Goal: Task Accomplishment & Management: Complete application form

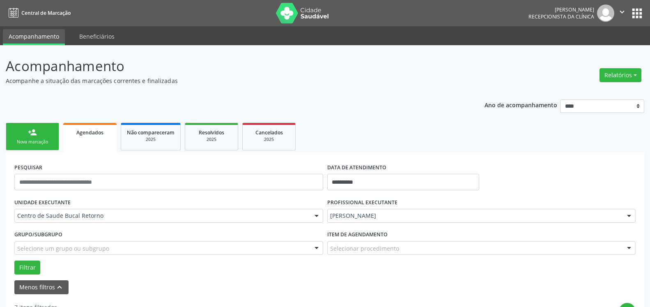
scroll to position [28, 0]
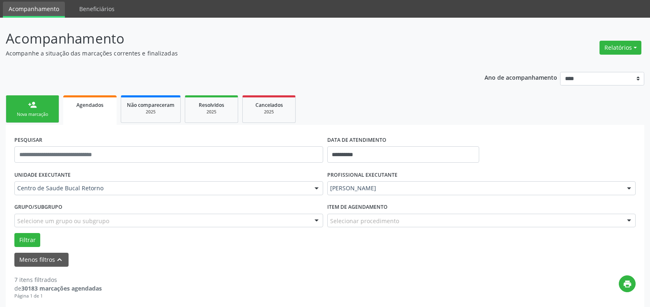
click at [29, 109] on div "person_add" at bounding box center [32, 104] width 9 height 9
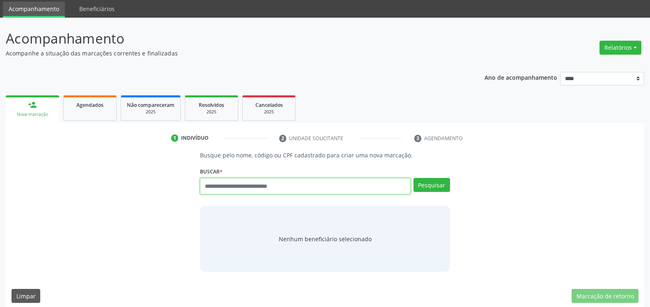
click at [298, 190] on input "text" at bounding box center [305, 186] width 210 height 16
type input "**********"
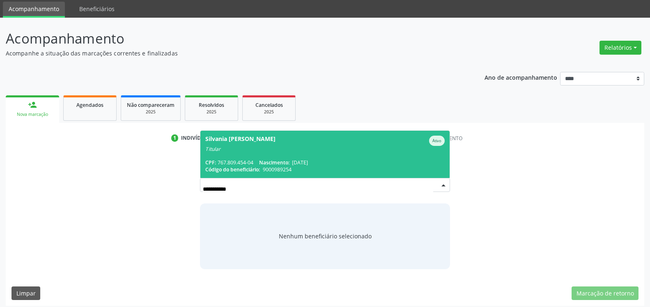
click at [265, 161] on span "Nascimento:" at bounding box center [274, 162] width 30 height 7
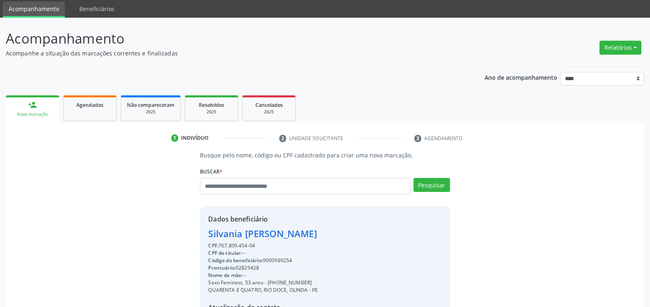
drag, startPoint x: 219, startPoint y: 245, endPoint x: 257, endPoint y: 243, distance: 37.8
click at [257, 243] on div "CPF: 767.809.454-04" at bounding box center [263, 245] width 110 height 7
copy div "767.809.454-04"
click at [254, 234] on div "Silvania [PERSON_NAME]" at bounding box center [263, 234] width 110 height 14
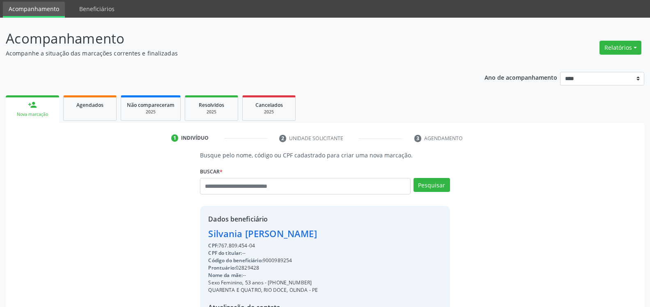
click at [254, 234] on div "Silvania [PERSON_NAME]" at bounding box center [263, 234] width 110 height 14
click at [269, 188] on input "text" at bounding box center [305, 186] width 210 height 16
type input "**********"
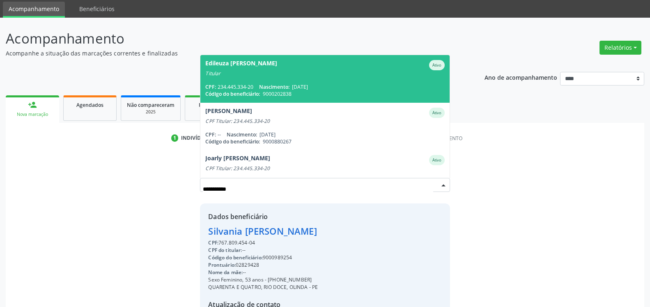
click at [254, 64] on div "Edileuza [PERSON_NAME]" at bounding box center [241, 65] width 72 height 10
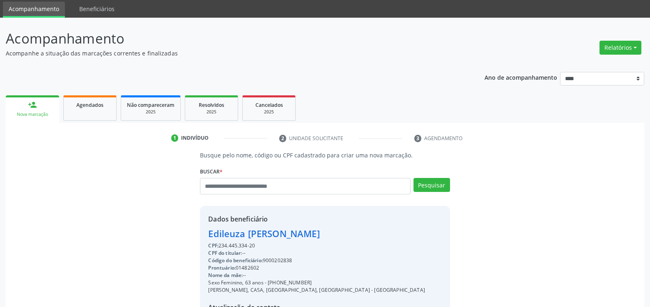
click at [241, 245] on div "CPF: 234.445.334-20" at bounding box center [316, 245] width 217 height 7
drag, startPoint x: 220, startPoint y: 246, endPoint x: 258, endPoint y: 245, distance: 38.2
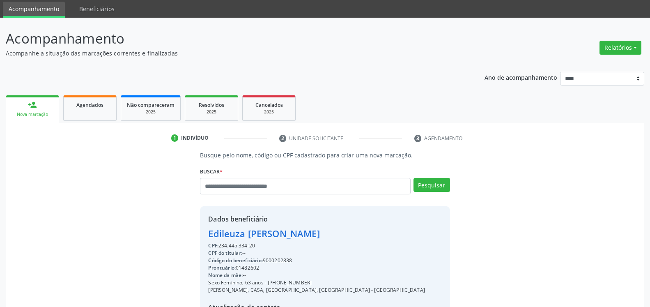
click at [258, 245] on div "CPF: 234.445.334-20" at bounding box center [316, 245] width 217 height 7
copy div "234.445.334-20"
click at [253, 233] on div "Edileuza [PERSON_NAME]" at bounding box center [316, 234] width 217 height 14
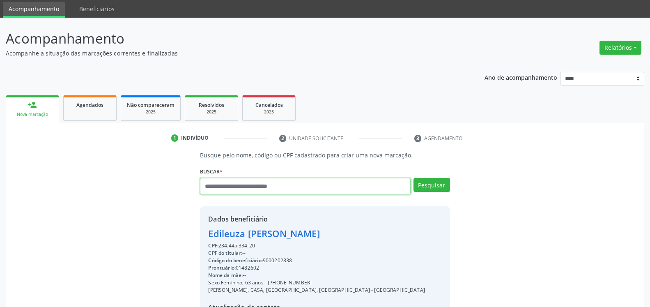
click at [259, 186] on input "text" at bounding box center [305, 186] width 210 height 16
type input "**********"
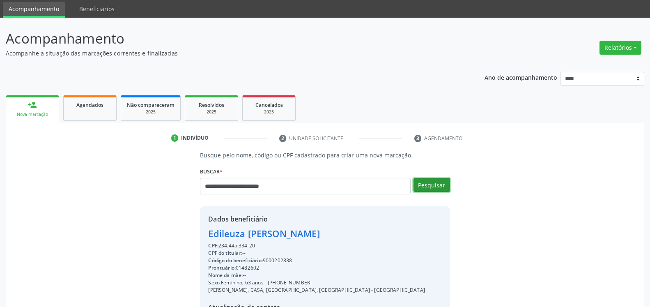
click at [440, 181] on button "Pesquisar" at bounding box center [431, 185] width 37 height 14
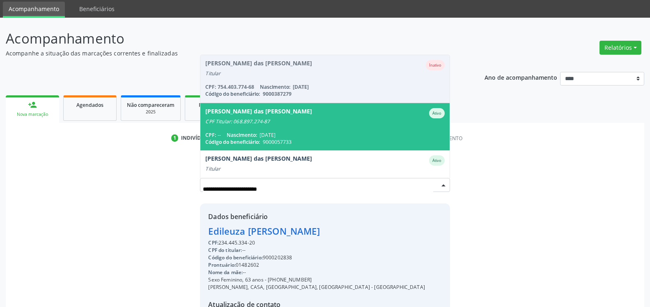
click at [368, 130] on span "[PERSON_NAME] das [PERSON_NAME] CPF Titular: 068.897.274-87 CPF: -- Nascimento:…" at bounding box center [324, 126] width 249 height 47
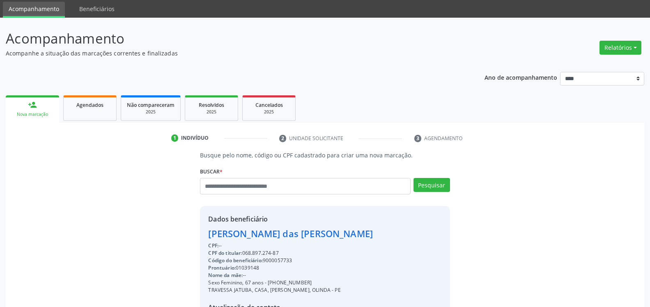
drag, startPoint x: 243, startPoint y: 252, endPoint x: 280, endPoint y: 253, distance: 36.6
click at [280, 253] on div "CPF do titular: 068.897.274-87" at bounding box center [290, 252] width 165 height 7
copy div "068.897.274-87"
click at [257, 234] on div "[PERSON_NAME] das [PERSON_NAME]" at bounding box center [290, 234] width 165 height 14
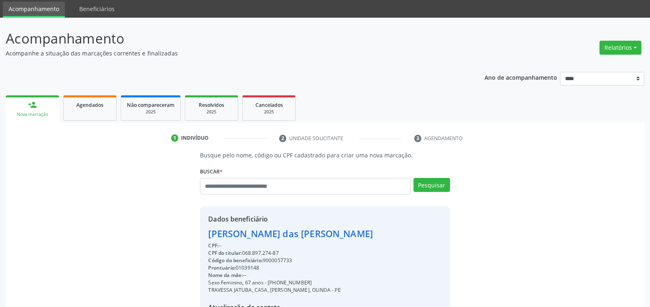
click at [257, 234] on div "[PERSON_NAME] das [PERSON_NAME]" at bounding box center [290, 234] width 165 height 14
click at [275, 186] on input "text" at bounding box center [305, 186] width 210 height 16
type input "**********"
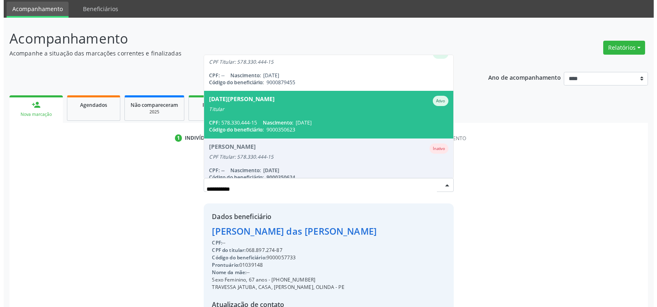
scroll to position [94, 0]
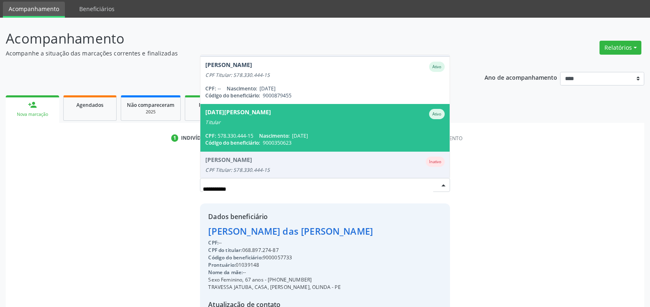
click at [271, 129] on span "[DATE][PERSON_NAME] Ativo Titular CPF: 578.330.444-15 Nascimento: [DATE] Código…" at bounding box center [324, 127] width 249 height 47
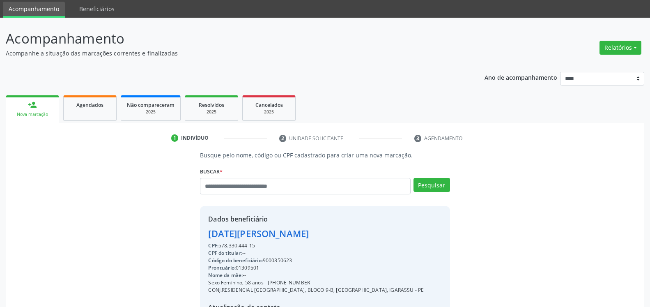
drag, startPoint x: 219, startPoint y: 244, endPoint x: 257, endPoint y: 243, distance: 37.8
click at [257, 243] on div "CPF: 578.330.444-15" at bounding box center [316, 245] width 216 height 7
copy div "578.330.444-15"
click at [260, 234] on div "[DATE][PERSON_NAME]" at bounding box center [316, 234] width 216 height 14
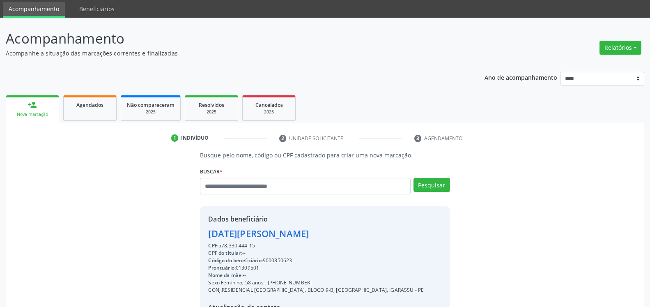
click at [260, 234] on div "[DATE][PERSON_NAME]" at bounding box center [316, 234] width 216 height 14
click at [261, 187] on input "text" at bounding box center [305, 186] width 210 height 16
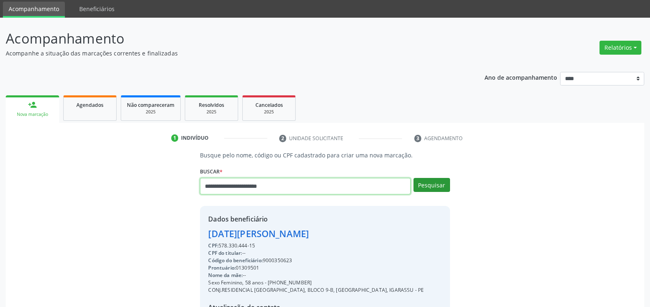
type input "**********"
click at [435, 186] on button "Pesquisar" at bounding box center [431, 185] width 37 height 14
type input "**********"
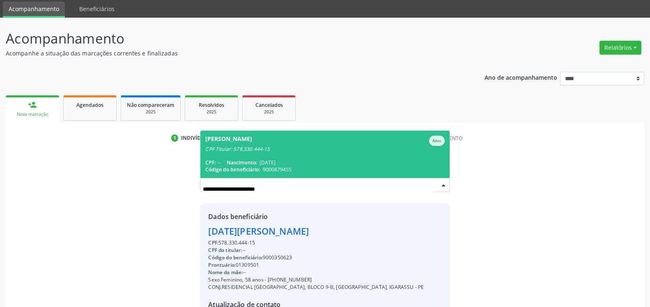
click at [295, 144] on div "[PERSON_NAME]" at bounding box center [324, 140] width 239 height 10
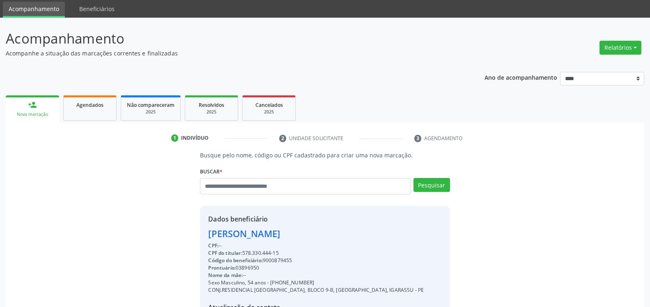
drag, startPoint x: 243, startPoint y: 252, endPoint x: 283, endPoint y: 252, distance: 39.4
click at [283, 252] on div "CPF do titular: 578.330.444-15" at bounding box center [316, 252] width 216 height 7
copy div "578.330.444-15"
click at [235, 233] on div "[PERSON_NAME]" at bounding box center [316, 234] width 216 height 14
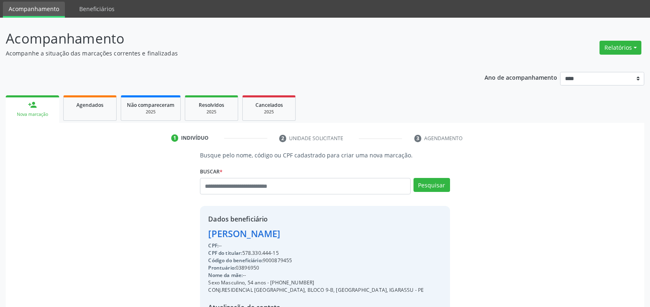
click at [235, 233] on div "[PERSON_NAME]" at bounding box center [316, 234] width 216 height 14
click at [255, 186] on input "text" at bounding box center [305, 186] width 210 height 16
type input "**********"
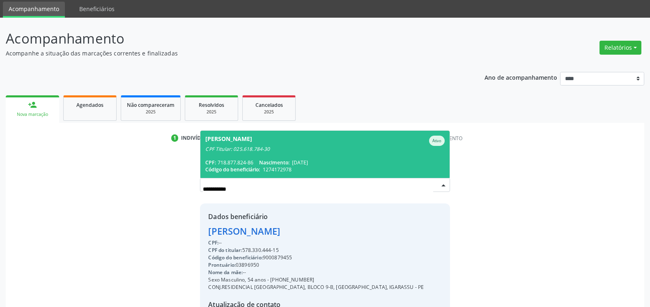
click at [259, 162] on div "CPF: 718.877.824-86 Nascimento: [DATE]" at bounding box center [324, 162] width 239 height 7
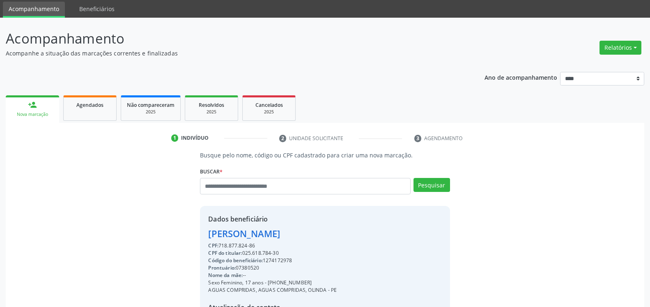
drag, startPoint x: 220, startPoint y: 243, endPoint x: 256, endPoint y: 244, distance: 35.3
click at [256, 244] on div "CPF: 718.877.824-86" at bounding box center [272, 245] width 128 height 7
copy div "718.877.824-86"
click at [232, 234] on div "[PERSON_NAME]" at bounding box center [272, 234] width 128 height 14
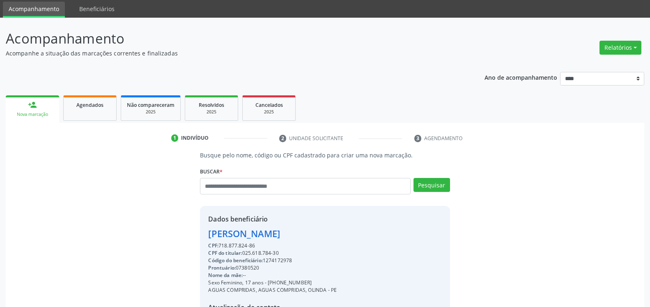
click at [232, 234] on div "[PERSON_NAME]" at bounding box center [272, 234] width 128 height 14
click at [629, 48] on button "Relatórios" at bounding box center [620, 48] width 42 height 14
click at [604, 62] on link "Agendamentos" at bounding box center [597, 65] width 88 height 11
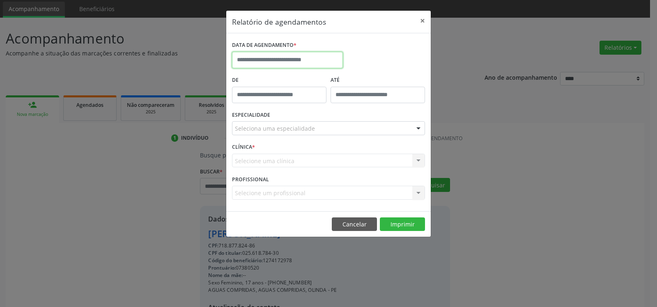
click at [301, 58] on input "text" at bounding box center [287, 60] width 111 height 16
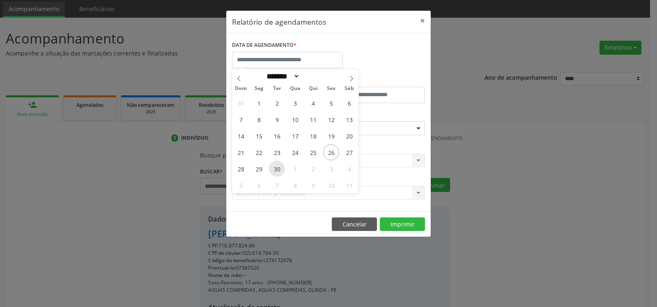
click at [275, 170] on span "30" at bounding box center [277, 169] width 16 height 16
type input "**********"
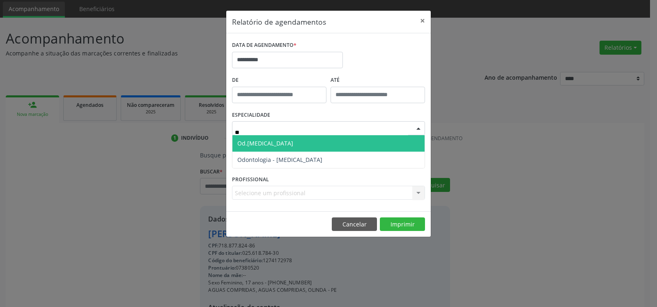
type input "***"
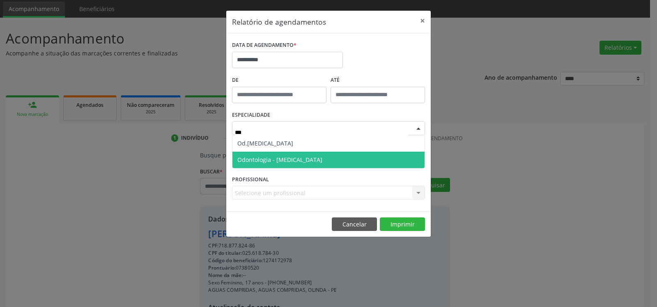
click at [325, 161] on span "Odontologia - [MEDICAL_DATA]" at bounding box center [328, 159] width 192 height 16
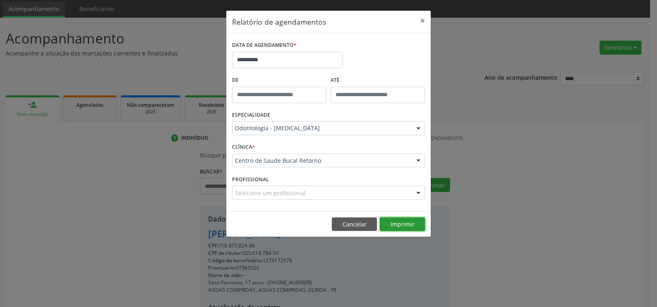
click at [408, 224] on button "Imprimir" at bounding box center [402, 224] width 45 height 14
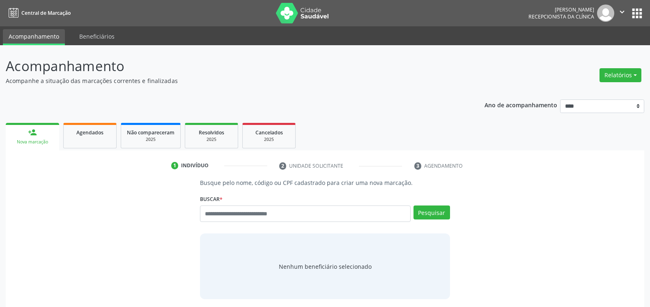
click at [242, 214] on input "text" at bounding box center [305, 213] width 210 height 16
type input "**********"
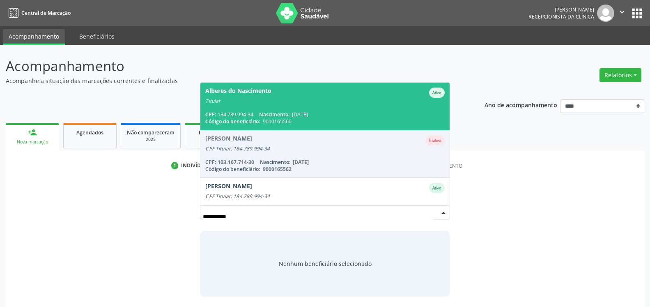
click at [240, 99] on div "Titular" at bounding box center [324, 101] width 239 height 7
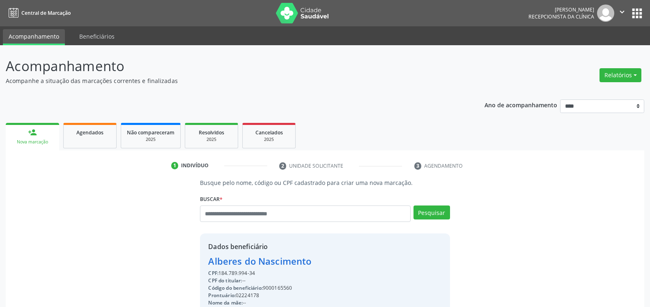
drag, startPoint x: 219, startPoint y: 273, endPoint x: 255, endPoint y: 273, distance: 36.1
click at [255, 273] on div "CPF: 184.789.994-34" at bounding box center [298, 272] width 180 height 7
copy div "184.789.994-34"
click at [257, 259] on div "Alberes do Nascimento" at bounding box center [298, 261] width 180 height 14
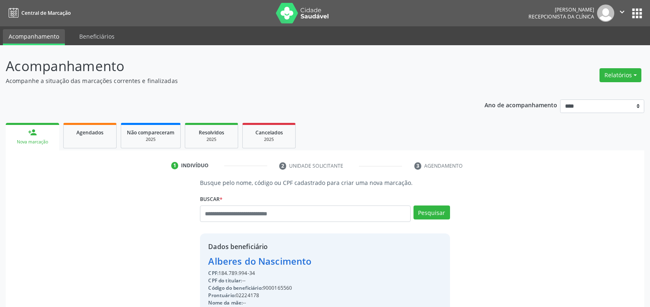
click at [257, 259] on div "Alberes do Nascimento" at bounding box center [298, 261] width 180 height 14
click at [291, 219] on input "text" at bounding box center [305, 213] width 210 height 16
type input "**********"
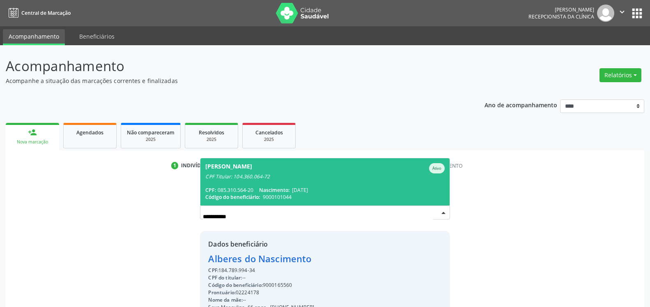
click at [266, 195] on span "9000101044" at bounding box center [277, 196] width 29 height 7
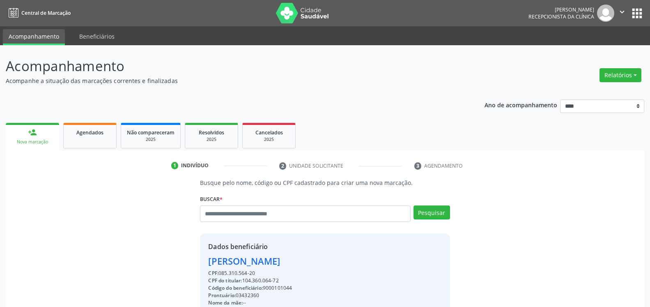
drag, startPoint x: 220, startPoint y: 273, endPoint x: 256, endPoint y: 271, distance: 36.2
click at [256, 271] on div "CPF: 085.310.564-20" at bounding box center [261, 272] width 106 height 7
copy div "085.310.564-20"
click at [260, 260] on div "Marcos Antonio S de Lima" at bounding box center [261, 261] width 106 height 14
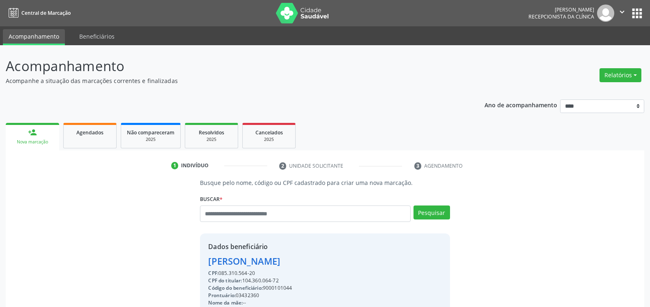
click at [260, 260] on div "Marcos Antonio S de Lima" at bounding box center [261, 261] width 106 height 14
click at [283, 217] on input "text" at bounding box center [305, 213] width 210 height 16
type input "**********"
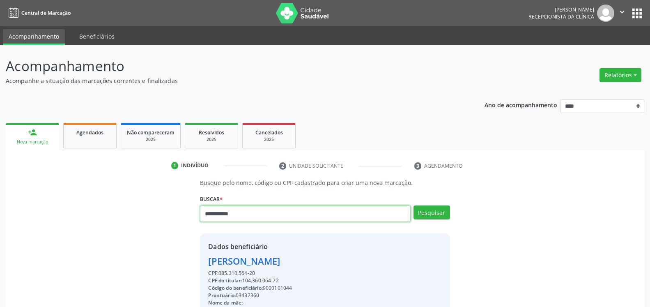
type input "**********"
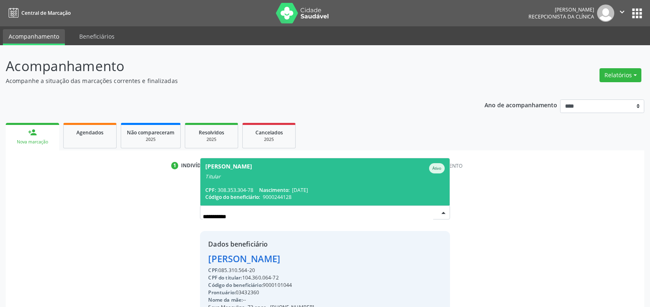
click at [281, 172] on div "Marineide de Lima Silva Ativo" at bounding box center [324, 168] width 239 height 10
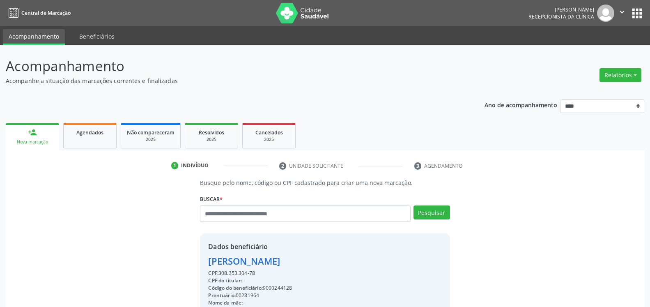
drag, startPoint x: 220, startPoint y: 271, endPoint x: 256, endPoint y: 274, distance: 35.9
click at [256, 274] on div "CPF: 308.353.304-78" at bounding box center [300, 272] width 185 height 7
copy div "308.353.304-78"
click at [264, 263] on div "Marineide de Lima Silva" at bounding box center [300, 261] width 185 height 14
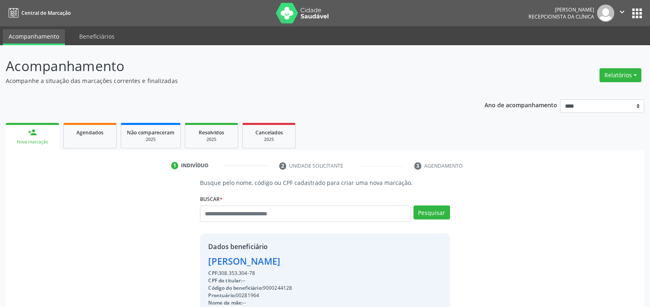
click at [264, 263] on div "Marineide de Lima Silva" at bounding box center [300, 261] width 185 height 14
click at [252, 214] on input "text" at bounding box center [305, 213] width 210 height 16
type input "**********"
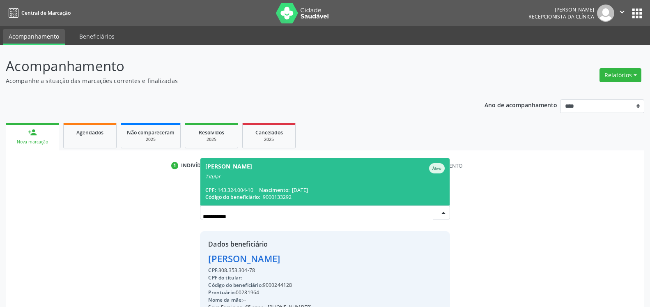
click at [232, 188] on div "CPF: 143.324.004-10 Nascimento: 22/09/1955" at bounding box center [324, 189] width 239 height 7
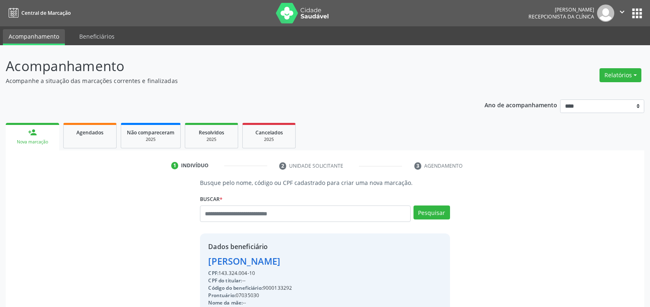
drag, startPoint x: 220, startPoint y: 271, endPoint x: 258, endPoint y: 271, distance: 37.4
click at [258, 271] on div "CPF: 143.324.004-10" at bounding box center [314, 272] width 212 height 7
copy div "143.324.004-10"
click at [238, 261] on div "Maria Jose Alves de Lima" at bounding box center [314, 261] width 212 height 14
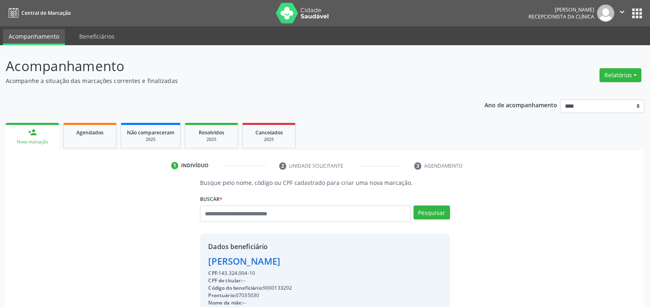
click at [238, 261] on div "Maria Jose Alves de Lima" at bounding box center [314, 261] width 212 height 14
click at [252, 217] on input "text" at bounding box center [305, 213] width 210 height 16
type input "**********"
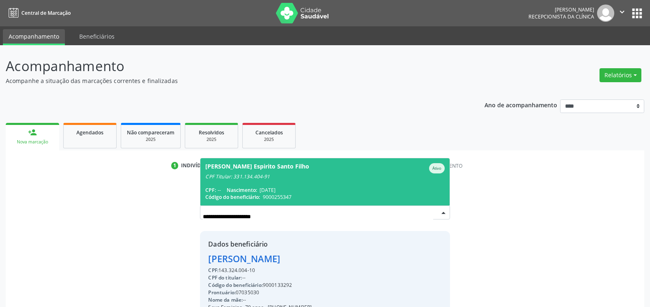
click at [259, 179] on div "CPF Titular: 331.134.404-91" at bounding box center [324, 176] width 239 height 7
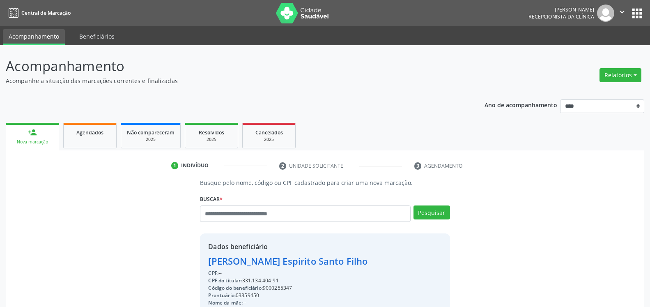
drag, startPoint x: 244, startPoint y: 280, endPoint x: 280, endPoint y: 280, distance: 35.3
click at [280, 280] on div "CPF do titular: 331.134.404-91" at bounding box center [299, 280] width 183 height 7
copy div "331.134.404-91"
click at [268, 262] on div "Antenor Vieira Espirito Santo Filho" at bounding box center [299, 261] width 183 height 14
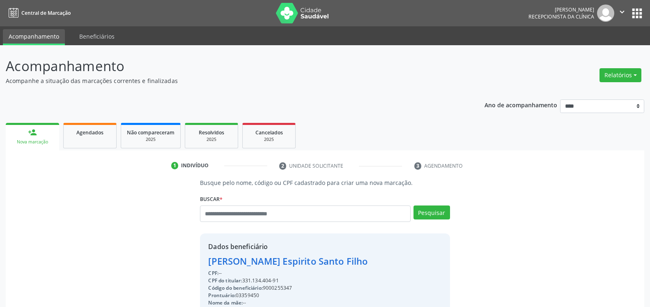
click at [268, 262] on div "Antenor Vieira Espirito Santo Filho" at bounding box center [299, 261] width 183 height 14
click at [305, 206] on input "text" at bounding box center [305, 213] width 210 height 16
type input "**********"
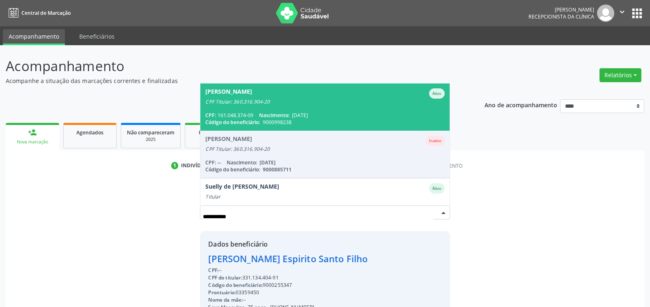
scroll to position [67, 0]
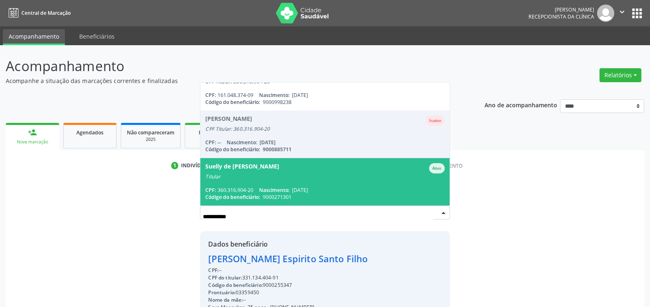
click at [342, 169] on div "Suelly de Fatima Alves da Silva Ativo" at bounding box center [324, 168] width 239 height 10
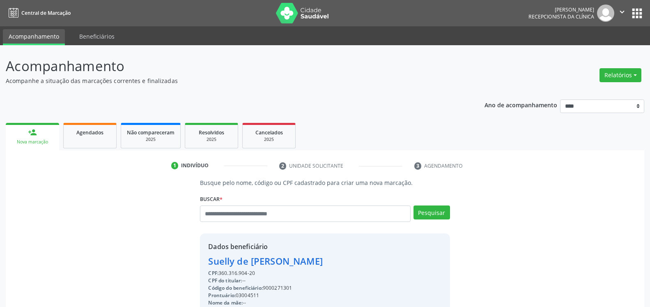
drag, startPoint x: 221, startPoint y: 275, endPoint x: 258, endPoint y: 275, distance: 36.9
click at [258, 275] on div "CPF: 360.316.904-20" at bounding box center [299, 272] width 183 height 7
copy div "360.316.904-20"
click at [268, 263] on div "Suelly de Fatima Alves da Silva" at bounding box center [299, 261] width 183 height 14
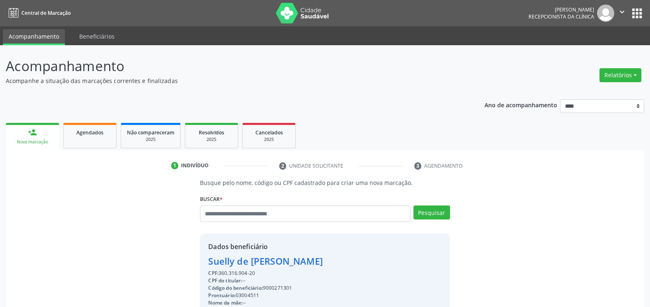
click at [268, 263] on div "Suelly de Fatima Alves da Silva" at bounding box center [299, 261] width 183 height 14
click at [296, 214] on input "text" at bounding box center [305, 213] width 210 height 16
type input "**********"
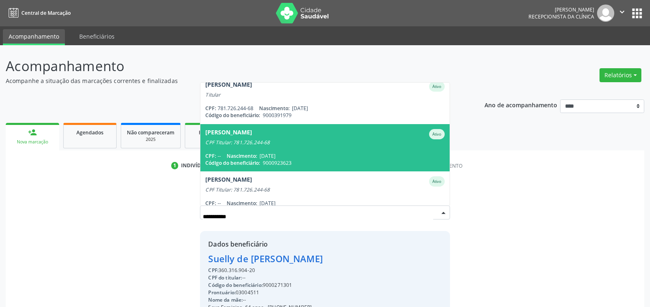
scroll to position [0, 0]
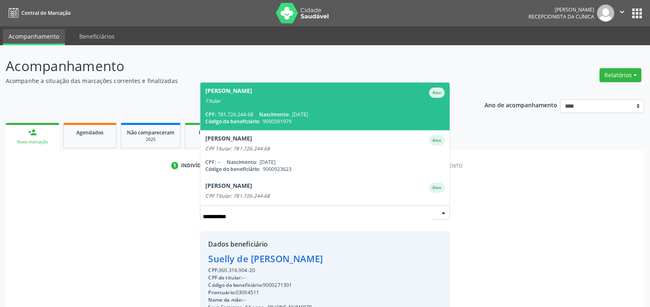
click at [321, 103] on div "Titular" at bounding box center [324, 101] width 239 height 7
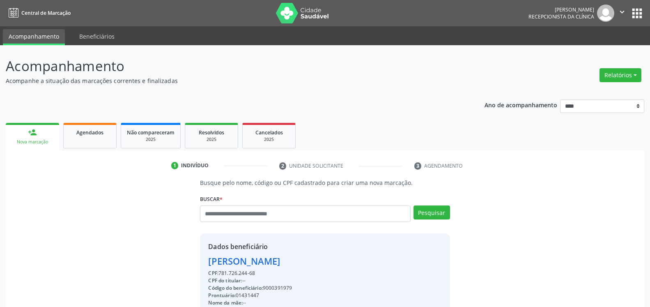
drag, startPoint x: 222, startPoint y: 273, endPoint x: 258, endPoint y: 271, distance: 36.2
click at [258, 271] on div "CPF: 781.726.244-68" at bounding box center [283, 272] width 151 height 7
copy div "781.726.244-68"
click at [238, 260] on div "Adelson Braz Gouveia" at bounding box center [283, 261] width 151 height 14
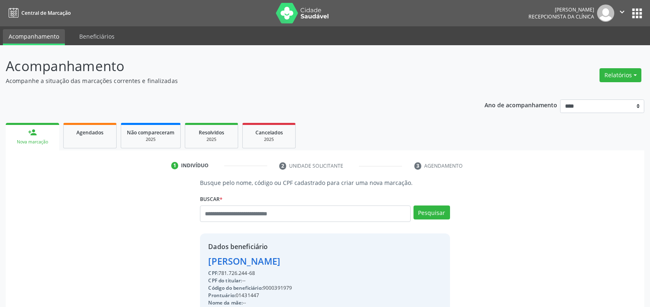
click at [238, 260] on div "Adelson Braz Gouveia" at bounding box center [283, 261] width 151 height 14
click at [272, 218] on input "text" at bounding box center [305, 213] width 210 height 16
type input "**********"
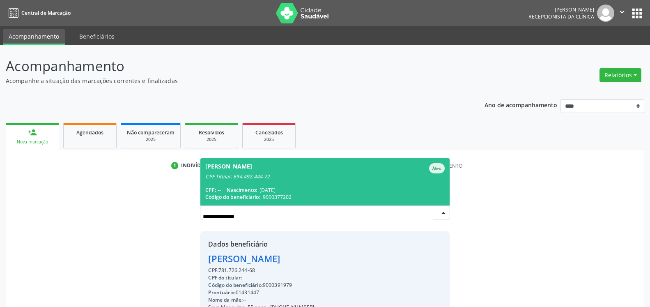
click at [250, 188] on span "Nascimento:" at bounding box center [242, 189] width 30 height 7
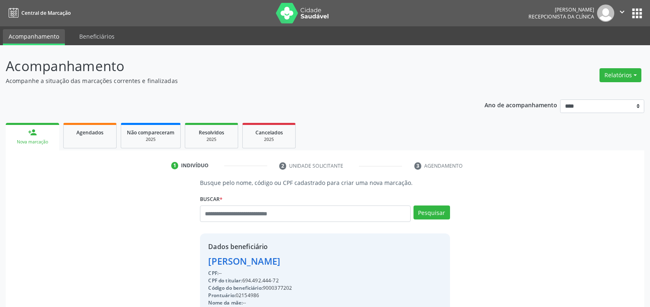
drag, startPoint x: 244, startPoint y: 280, endPoint x: 282, endPoint y: 279, distance: 37.8
click at [282, 279] on div "CPF do titular: 694.492.444-72" at bounding box center [288, 280] width 161 height 7
copy div "694.492.444-72"
click at [241, 262] on div "Sheila Amarante Silva Cavalcanti" at bounding box center [288, 261] width 161 height 14
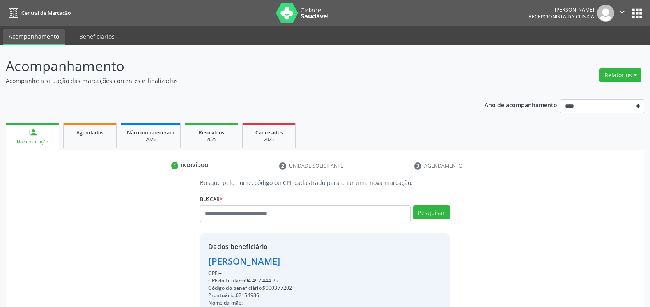
click at [241, 262] on div "Sheila Amarante Silva Cavalcanti" at bounding box center [288, 261] width 161 height 14
click at [301, 213] on input "text" at bounding box center [305, 213] width 210 height 16
type input "**********"
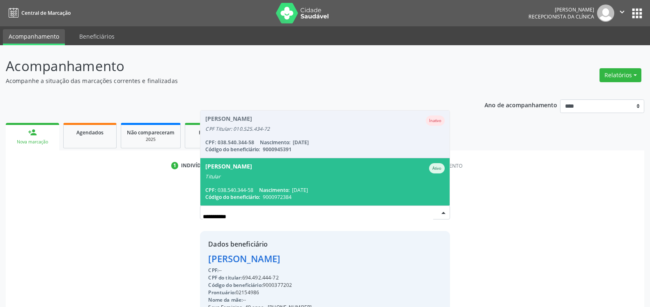
click at [297, 175] on div "Titular" at bounding box center [324, 176] width 239 height 7
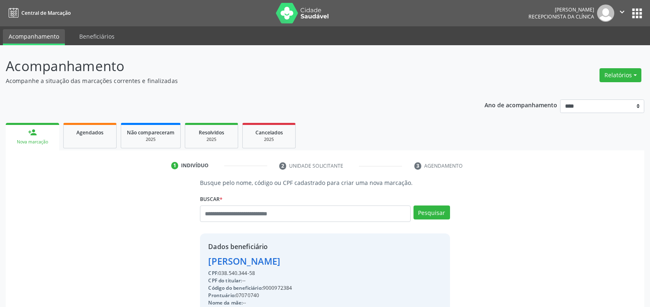
drag, startPoint x: 220, startPoint y: 272, endPoint x: 257, endPoint y: 271, distance: 37.0
click at [257, 271] on div "CPF: 038.540.344-58" at bounding box center [264, 272] width 113 height 7
copy div "038.540.344-58"
click at [288, 264] on div "Josilene Luiz da Silva Vieira de Vasconcelos" at bounding box center [264, 261] width 113 height 14
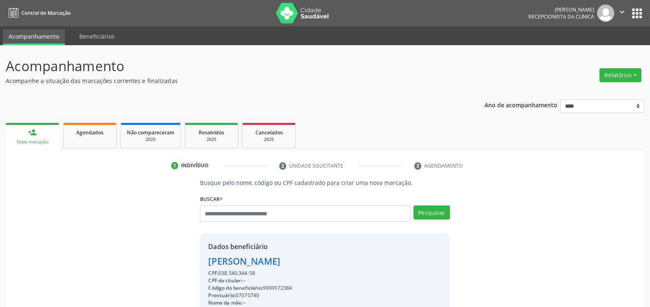
click at [288, 264] on div "Josilene Luiz da Silva Vieira de Vasconcelos" at bounding box center [264, 261] width 113 height 14
click at [268, 209] on input "text" at bounding box center [305, 213] width 210 height 16
type input "**********"
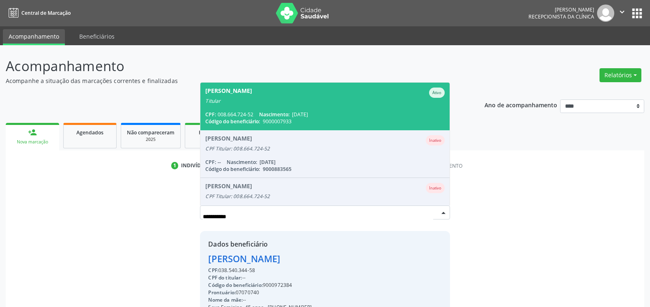
click at [278, 111] on span "Nascimento:" at bounding box center [274, 114] width 30 height 7
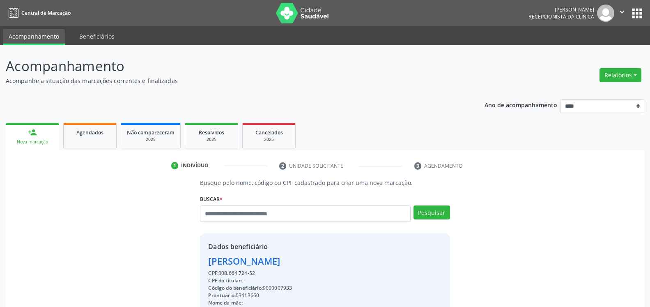
drag, startPoint x: 219, startPoint y: 273, endPoint x: 258, endPoint y: 272, distance: 39.0
click at [258, 272] on div "CPF: 008.664.724-52" at bounding box center [259, 272] width 103 height 7
copy div "008.664.724-52"
click at [244, 265] on div "Eliciane Rodrigues da Silva" at bounding box center [259, 261] width 103 height 14
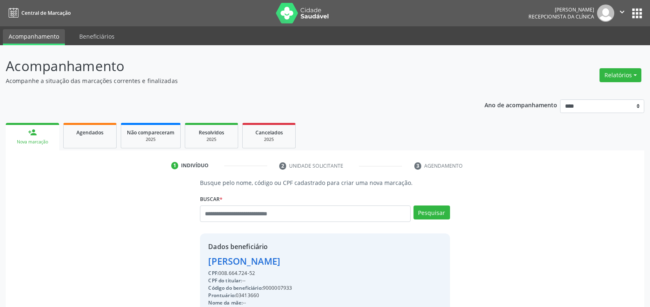
click at [244, 265] on div "Eliciane Rodrigues da Silva" at bounding box center [259, 261] width 103 height 14
